Goal: Transaction & Acquisition: Download file/media

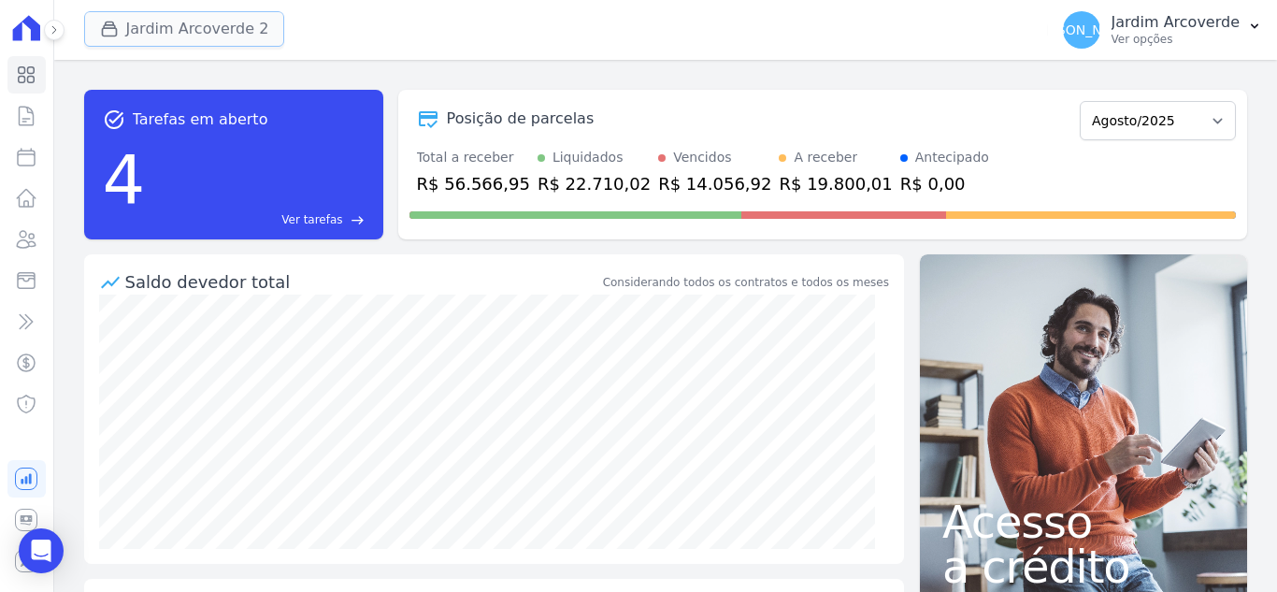
click at [138, 24] on button "Jardim Arcoverde 2" at bounding box center [184, 29] width 201 height 36
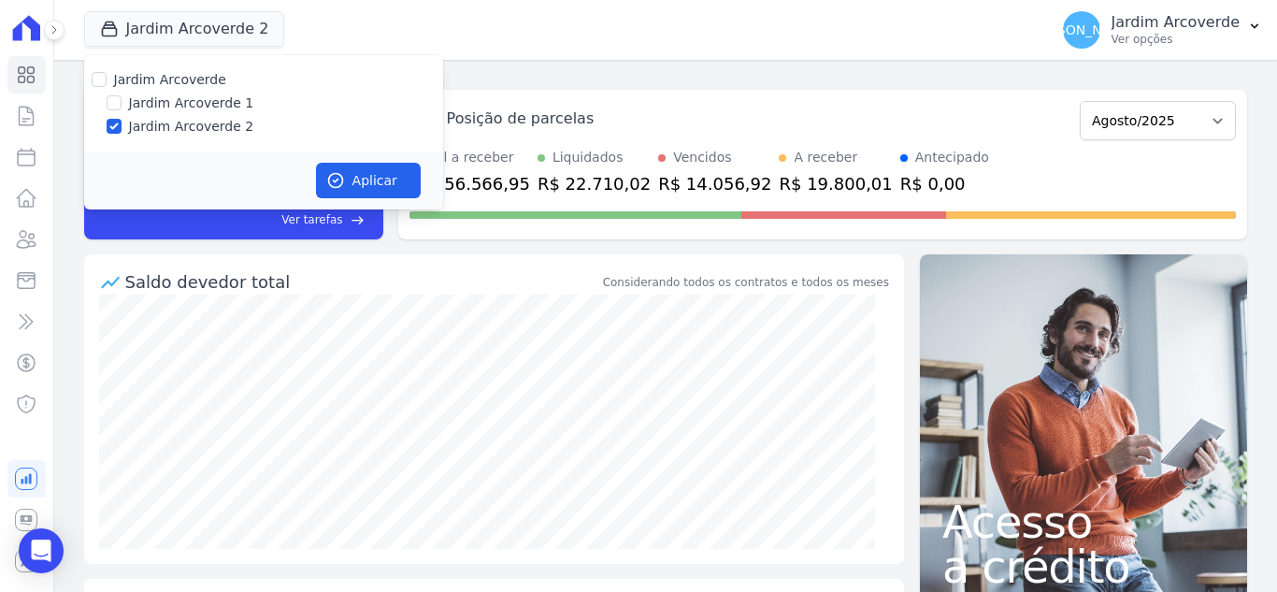
drag, startPoint x: 163, startPoint y: 105, endPoint x: 192, endPoint y: 111, distance: 29.7
click at [164, 104] on label "Jardim Arcoverde 1" at bounding box center [191, 104] width 125 height 20
click at [122, 104] on input "Jardim Arcoverde 1" at bounding box center [114, 102] width 15 height 15
checkbox input "true"
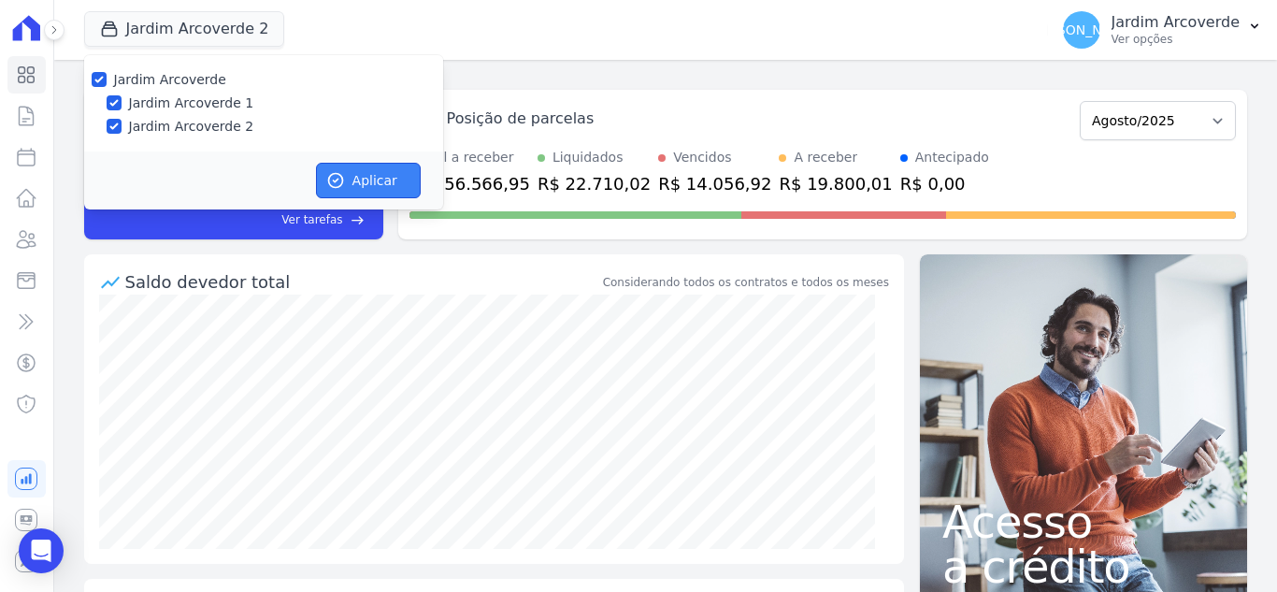
click at [357, 171] on button "Aplicar" at bounding box center [368, 181] width 105 height 36
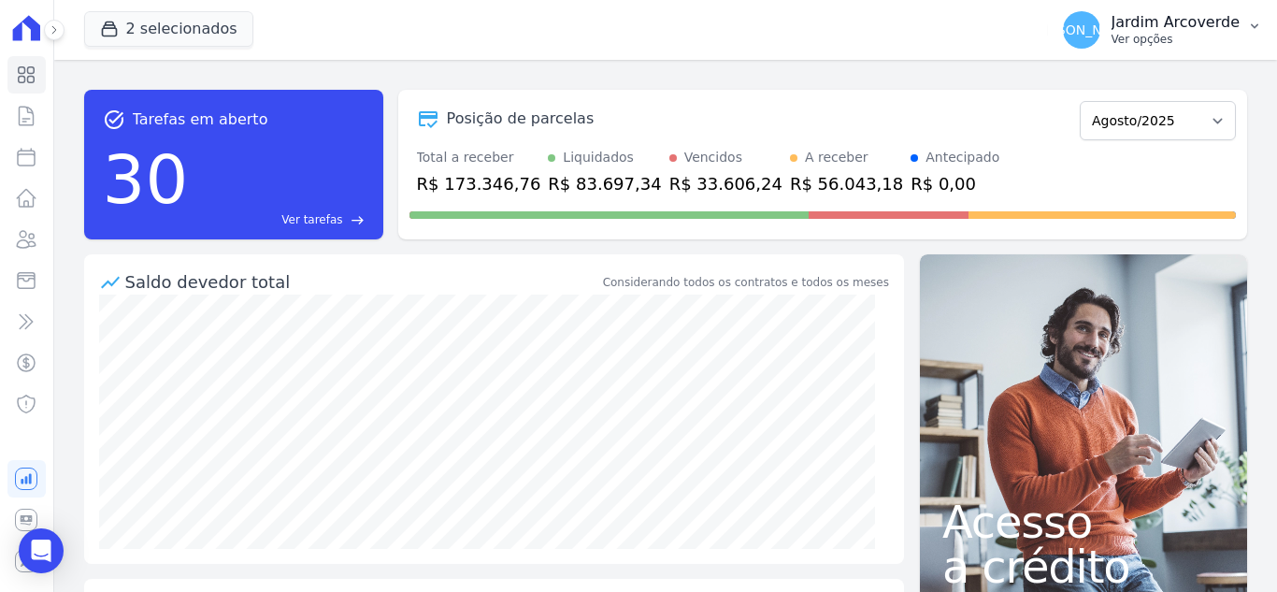
click at [1222, 31] on p "Jardim Arcoverde" at bounding box center [1176, 22] width 128 height 19
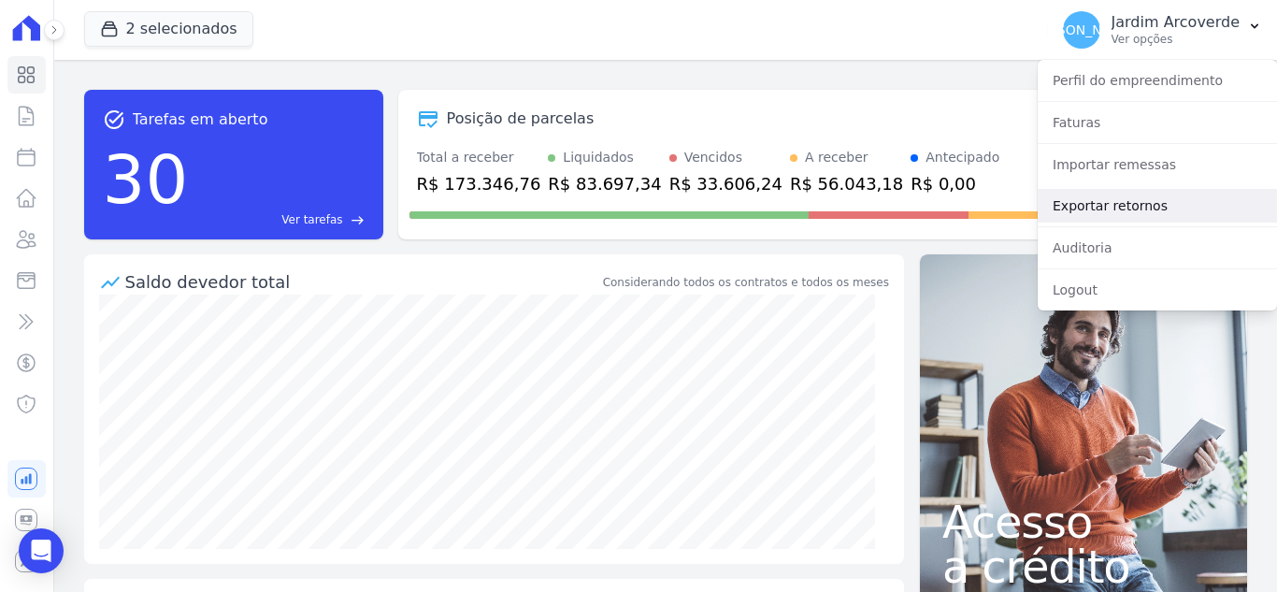
click at [1191, 200] on link "Exportar retornos" at bounding box center [1157, 206] width 239 height 34
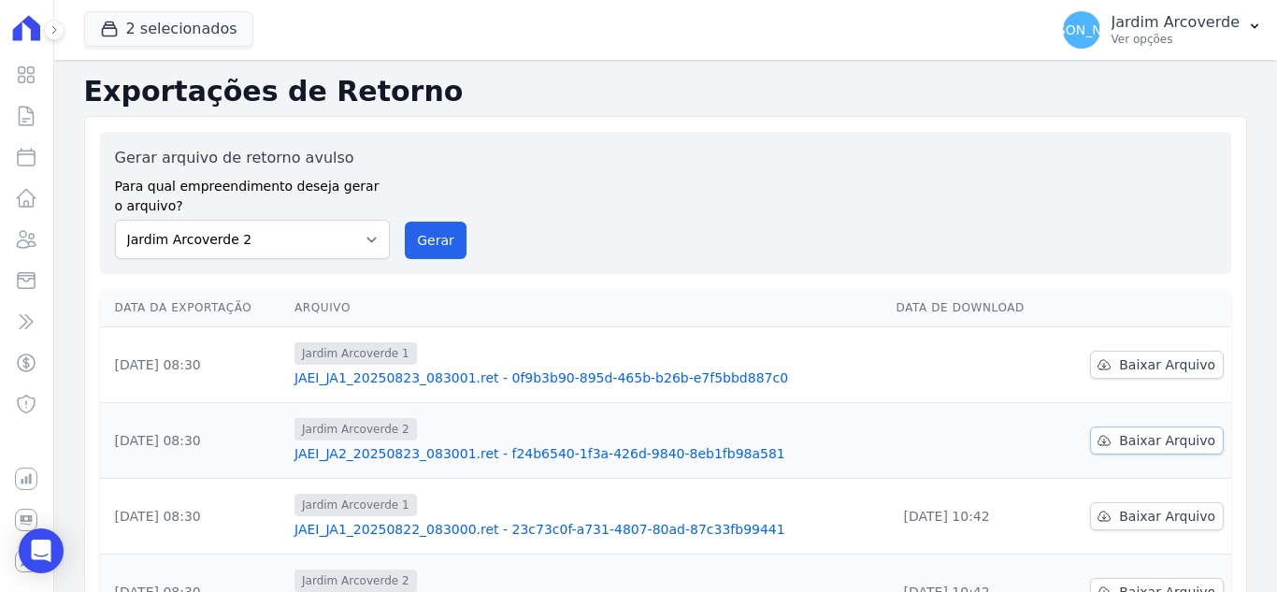
click at [1165, 444] on span "Baixar Arquivo" at bounding box center [1167, 440] width 96 height 19
click at [1175, 361] on span "Baixar Arquivo" at bounding box center [1167, 364] width 96 height 19
